Goal: Transaction & Acquisition: Purchase product/service

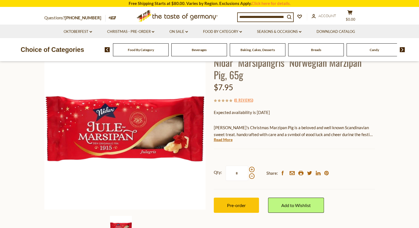
scroll to position [55, 0]
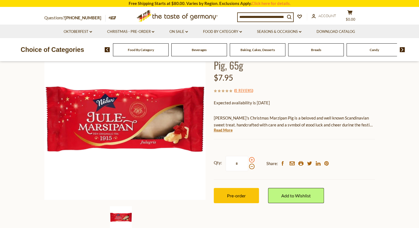
click at [252, 161] on span at bounding box center [252, 160] width 6 height 6
click at [248, 161] on input "*" at bounding box center [237, 163] width 23 height 15
click at [252, 161] on span at bounding box center [252, 160] width 6 height 6
click at [248, 161] on input "*" at bounding box center [237, 163] width 23 height 15
click at [252, 161] on span at bounding box center [252, 160] width 6 height 6
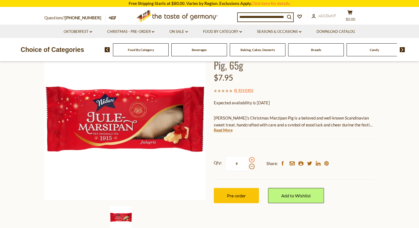
click at [248, 161] on input "*" at bounding box center [237, 163] width 23 height 15
type input "*"
click at [250, 201] on button "Pre-order" at bounding box center [236, 195] width 45 height 15
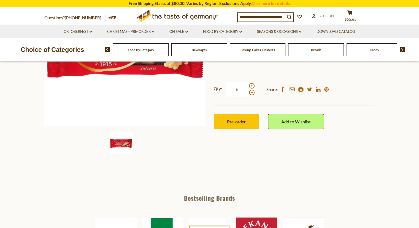
scroll to position [138, 0]
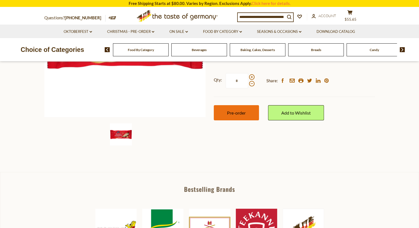
click at [248, 114] on button "Pre-order" at bounding box center [236, 112] width 45 height 15
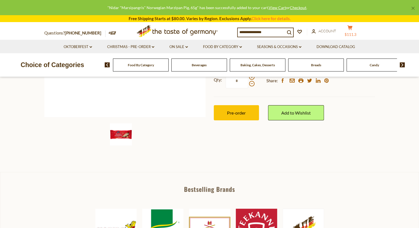
click at [353, 32] on span "$111.3" at bounding box center [351, 34] width 12 height 4
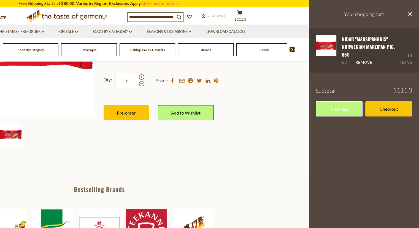
click at [349, 63] on link "Edit" at bounding box center [346, 62] width 9 height 5
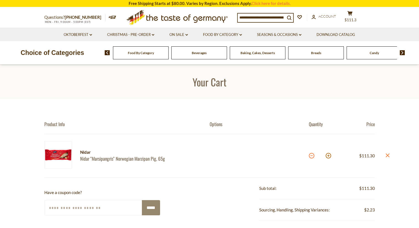
click at [312, 155] on button at bounding box center [312, 156] width 6 height 6
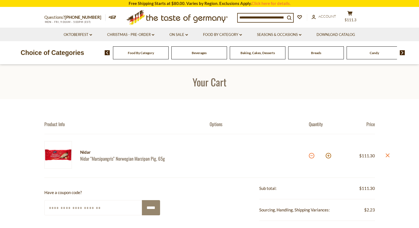
click at [312, 155] on button at bounding box center [312, 156] width 6 height 6
type input "*"
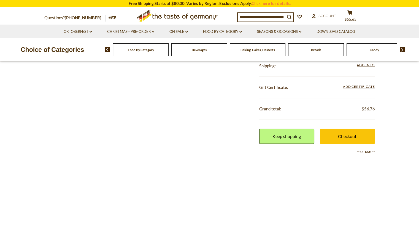
scroll to position [83, 0]
